Goal: Find contact information: Find contact information

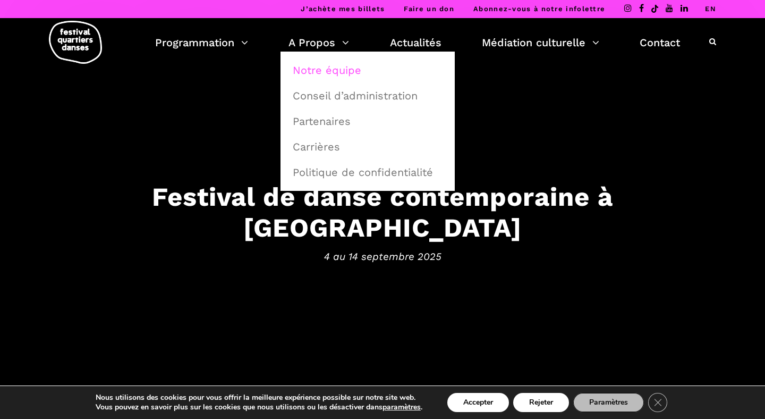
click at [332, 71] on link "Notre équipe" at bounding box center [367, 70] width 163 height 24
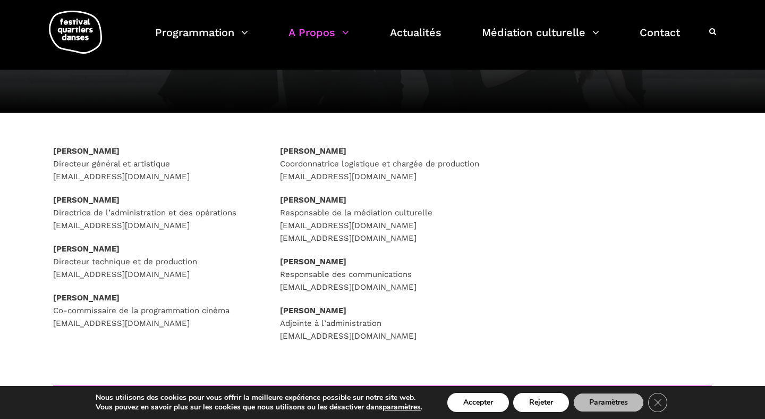
scroll to position [108, 0]
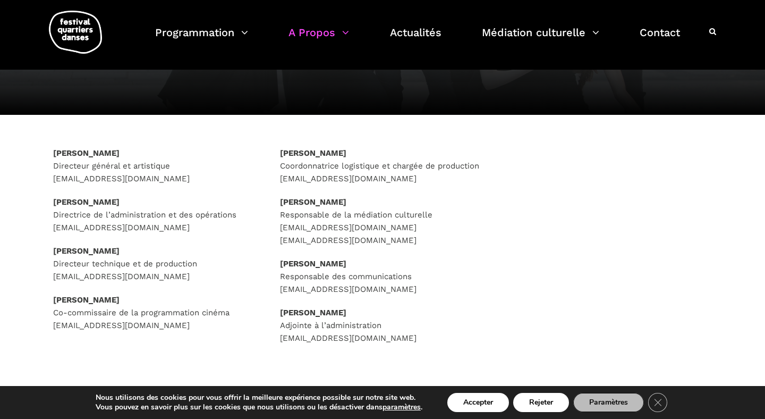
click at [326, 287] on p "Pauline Gervais Responsable des communications communications@quartiersdanses.c…" at bounding box center [383, 276] width 206 height 38
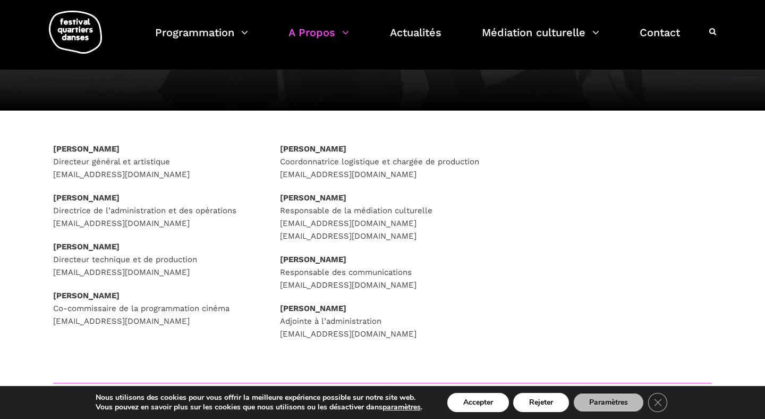
scroll to position [113, 0]
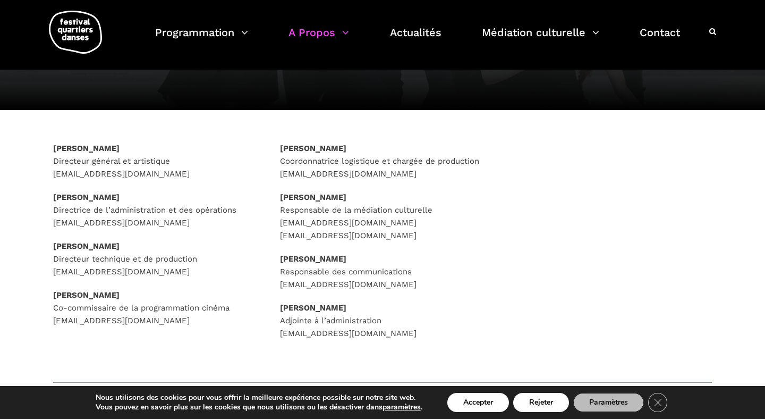
click at [290, 147] on strong "Caroline Beaudry" at bounding box center [313, 148] width 66 height 10
drag, startPoint x: 354, startPoint y: 149, endPoint x: 265, endPoint y: 148, distance: 88.7
click at [266, 147] on div "Rafik Hubert Sabbagh Directeur général et artistique direction@quartiersdanses.…" at bounding box center [382, 254] width 701 height 224
click at [265, 148] on div "Rafik Hubert Sabbagh Directeur général et artistique direction@quartiersdanses.…" at bounding box center [155, 247] width 227 height 211
